Goal: Task Accomplishment & Management: Complete application form

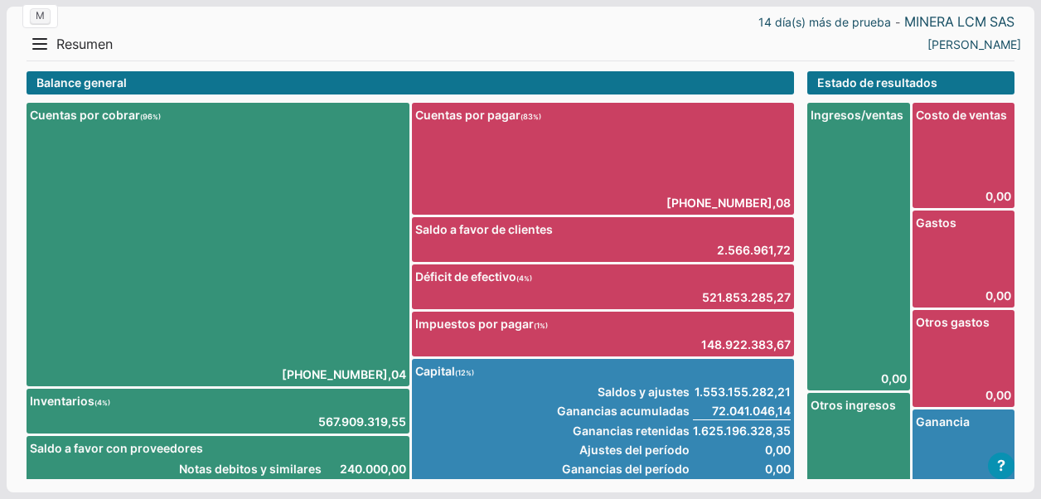
click at [21, 36] on div "14 día(s) más de prueba - MINERA LCM SAS Menu Resumen Ingresos 1 Nuevo right Ga…" at bounding box center [521, 322] width 1028 height 630
click at [40, 46] on button "Menu" at bounding box center [40, 44] width 27 height 27
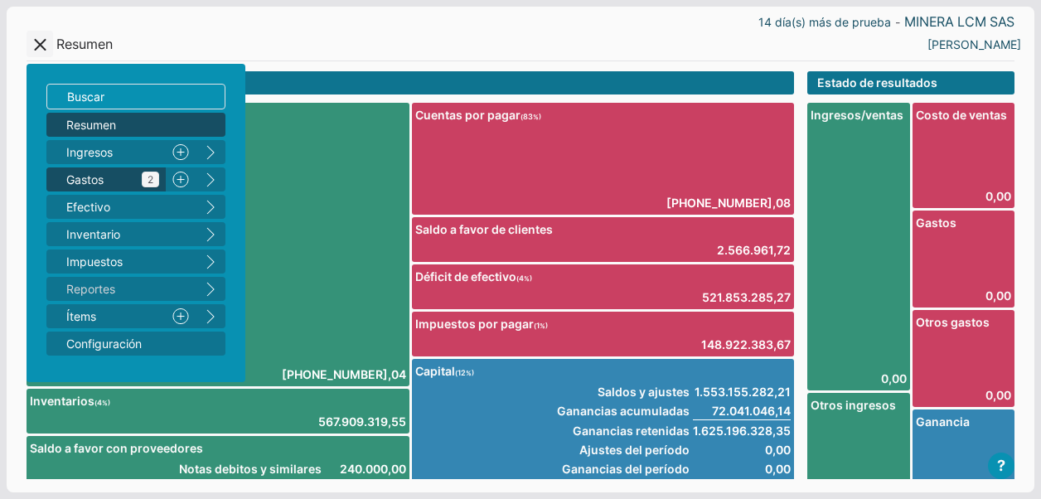
click at [88, 179] on span "Gastos 2" at bounding box center [112, 179] width 93 height 17
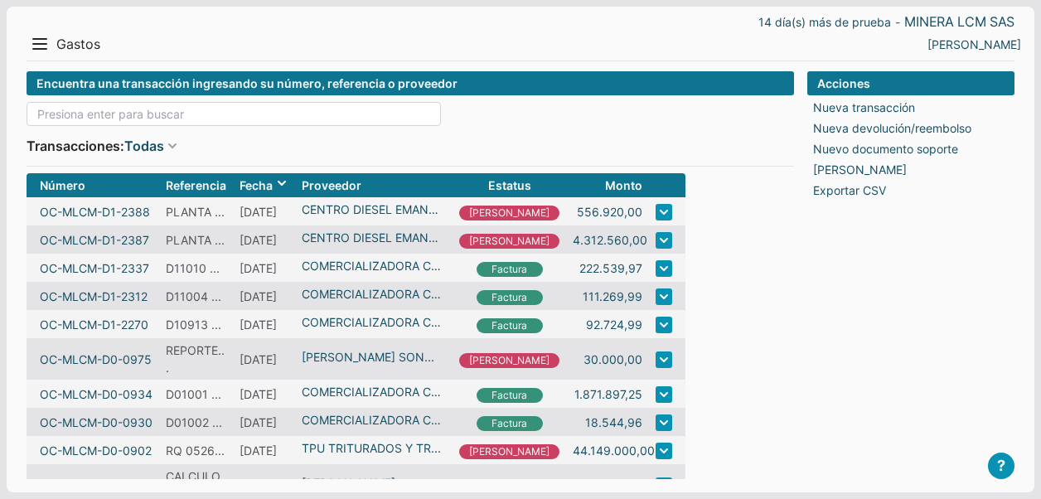
click at [86, 111] on input at bounding box center [234, 114] width 414 height 24
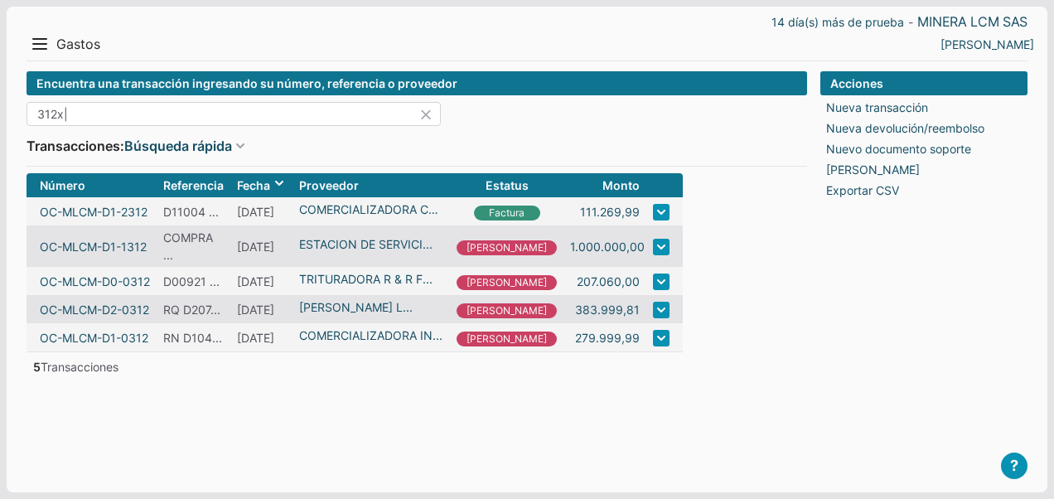
drag, startPoint x: 29, startPoint y: 112, endPoint x: 0, endPoint y: 94, distance: 34.3
click at [12, 112] on div "14 día(s) más de prueba - MINERA LCM SAS Menu Resumen Ingresos 1 Nuevo right Ga…" at bounding box center [527, 250] width 1041 height 486
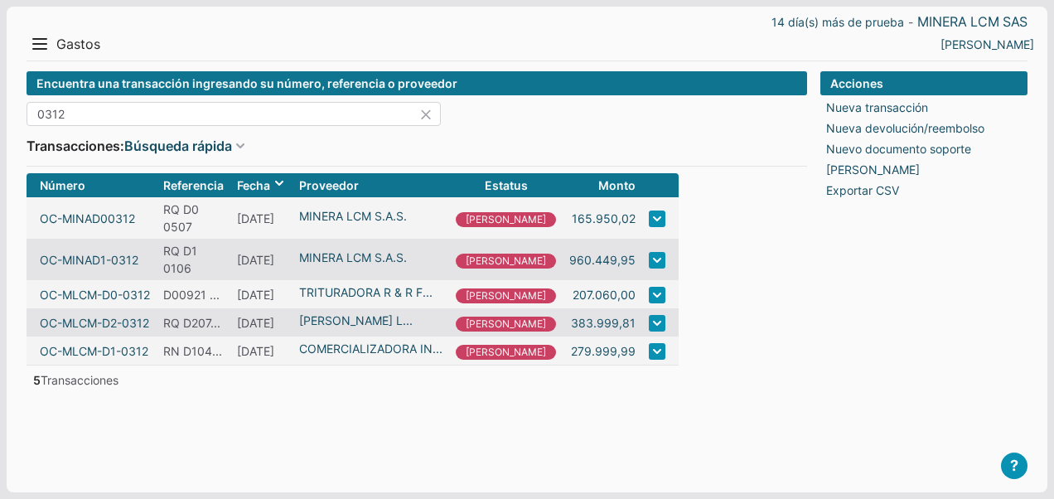
type input "0312"
click at [427, 107] on icon at bounding box center [430, 114] width 22 height 24
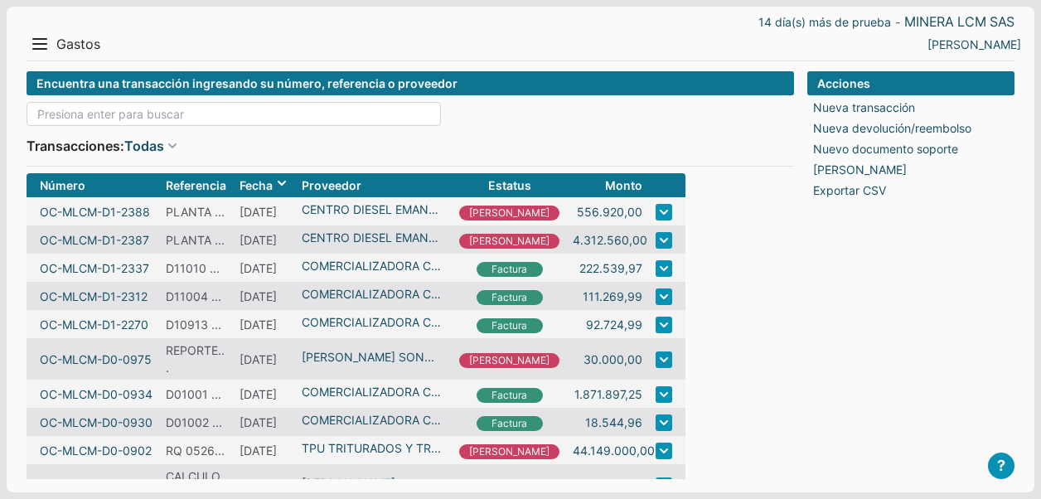
click at [320, 119] on input at bounding box center [234, 114] width 414 height 24
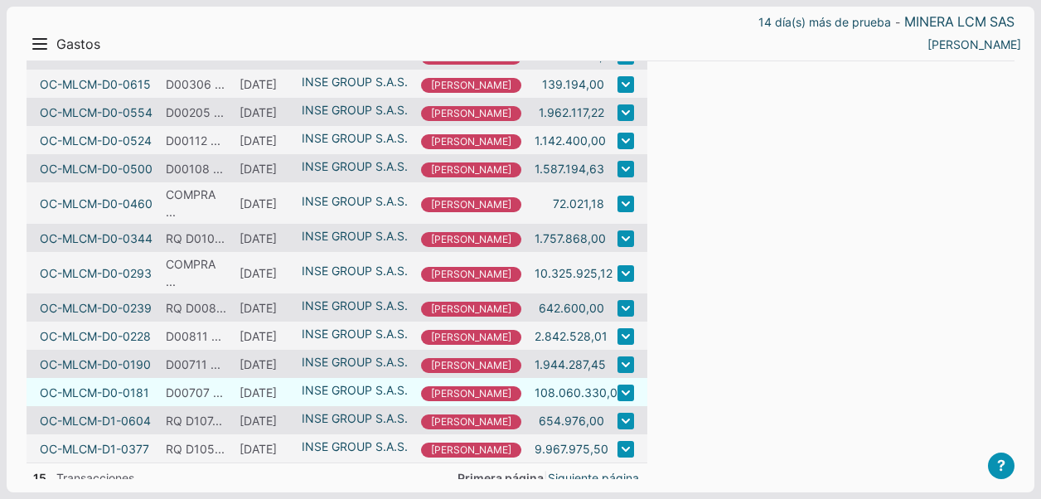
scroll to position [211, 0]
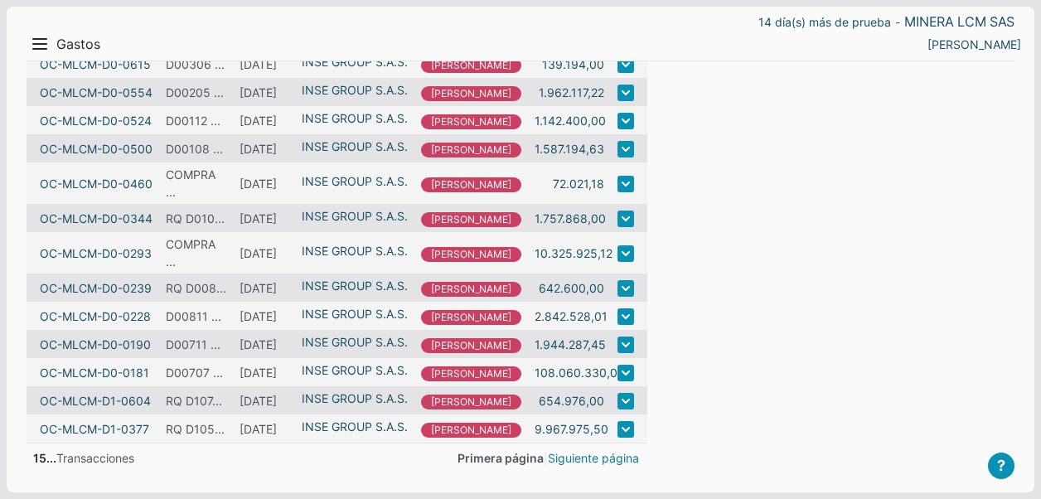
type input "inse"
click at [564, 461] on link "Siguiente página" at bounding box center [593, 457] width 91 height 17
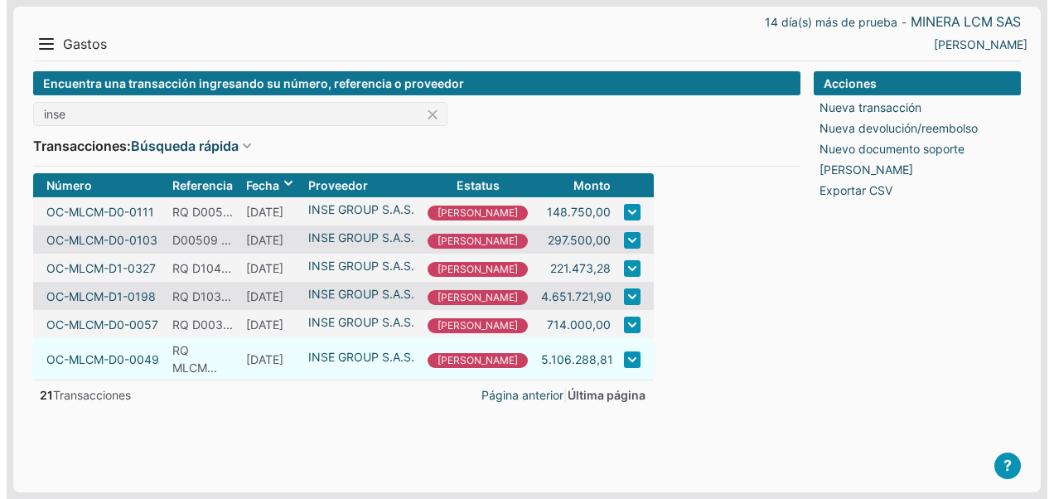
scroll to position [0, 0]
